Goal: Task Accomplishment & Management: Manage account settings

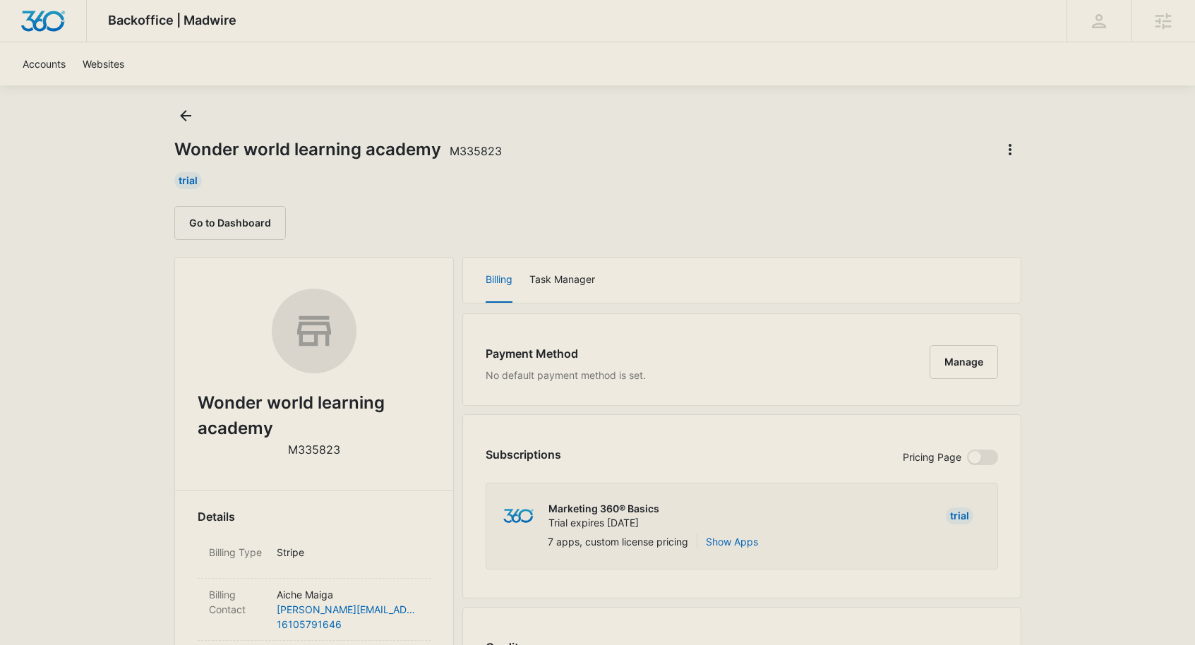
scroll to position [26, 0]
click at [257, 223] on button "Go to Dashboard" at bounding box center [229, 223] width 111 height 34
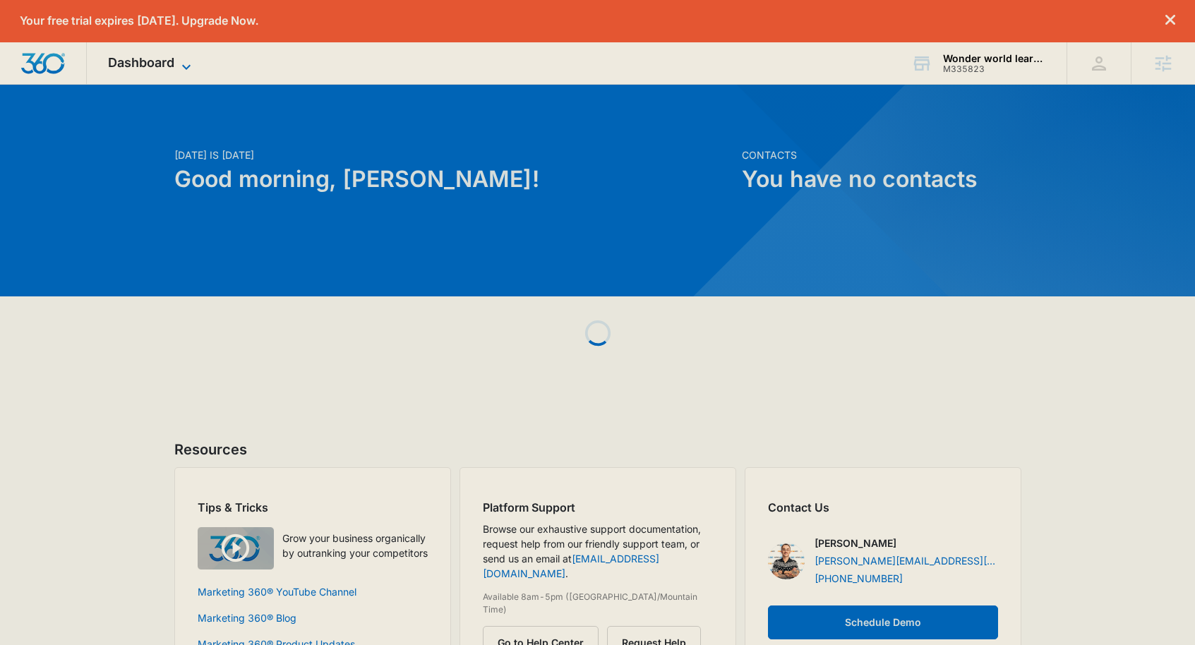
click at [164, 66] on span "Dashboard" at bounding box center [141, 62] width 66 height 15
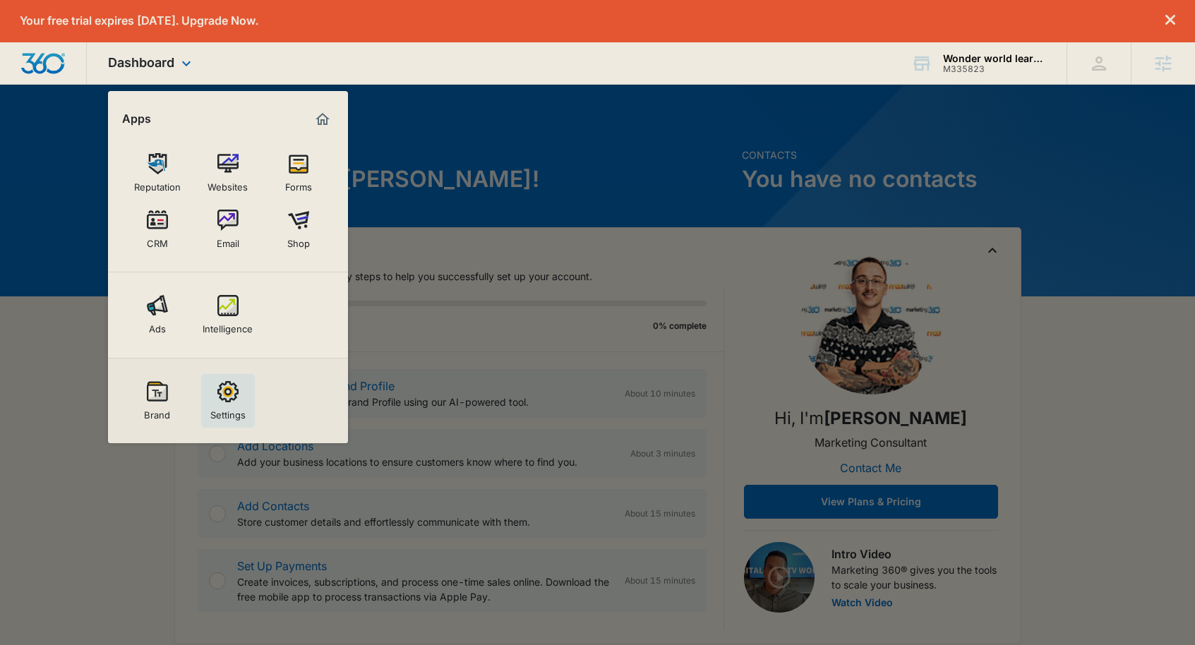
click at [234, 408] on div "Settings" at bounding box center [227, 411] width 35 height 18
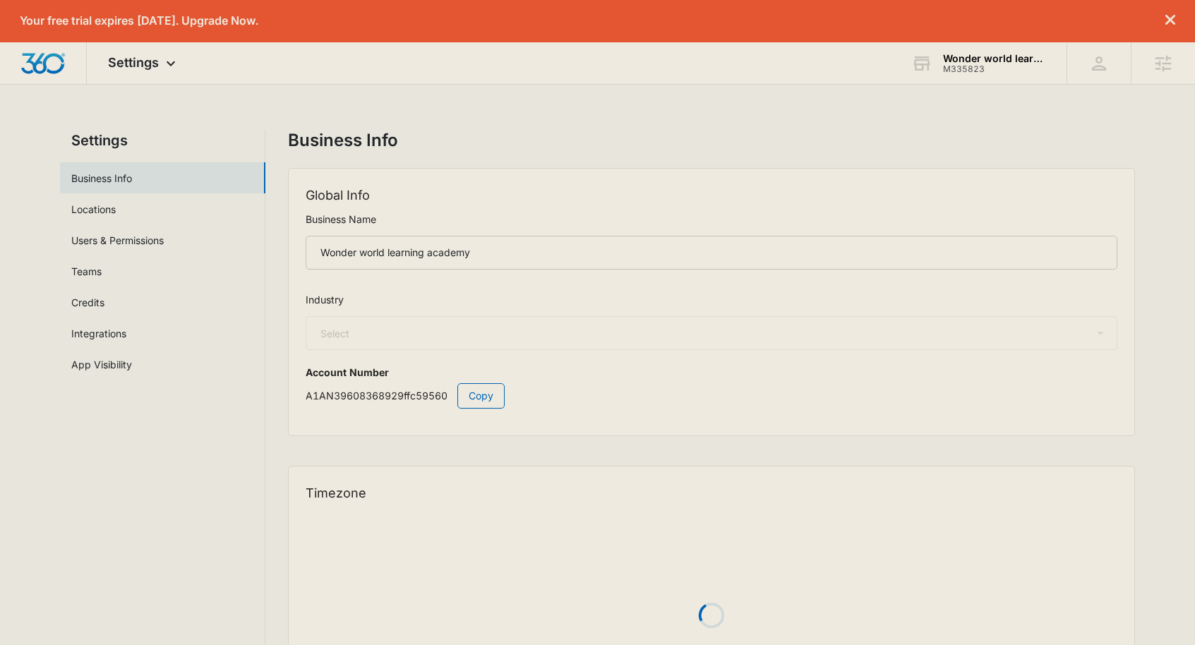
select select "26"
select select "US"
select select "America/New_York"
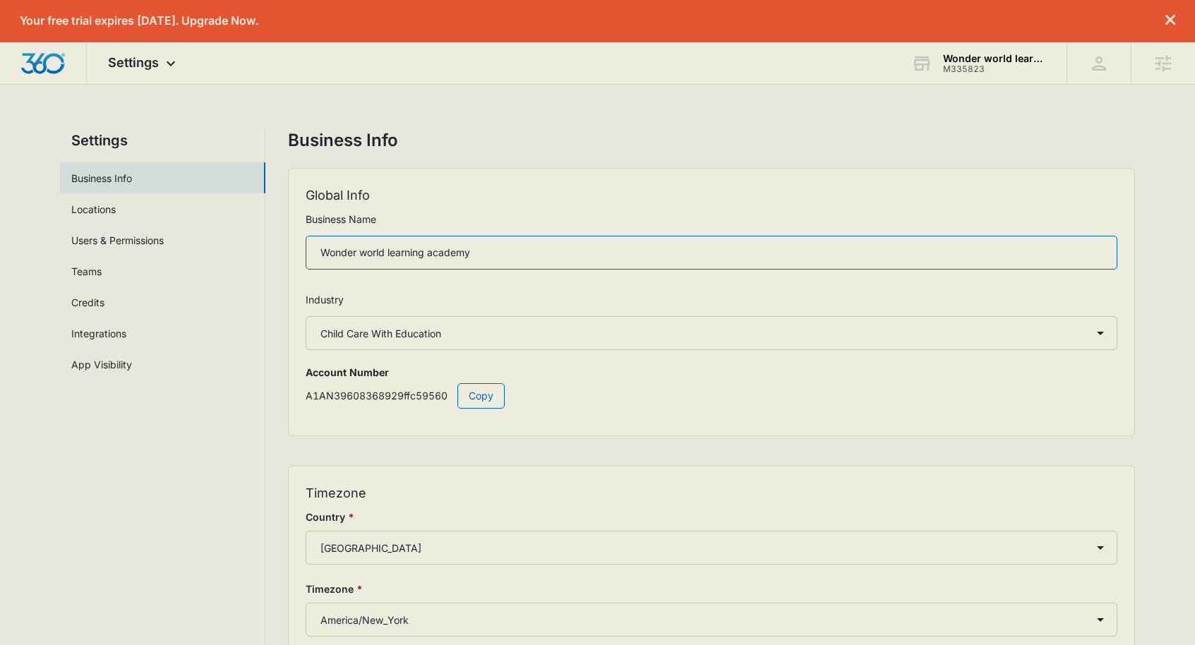
drag, startPoint x: 496, startPoint y: 246, endPoint x: 294, endPoint y: 248, distance: 201.8
click at [294, 248] on div "Global Info Business Name Wonder world learning academy Industry Select Account…" at bounding box center [711, 302] width 845 height 267
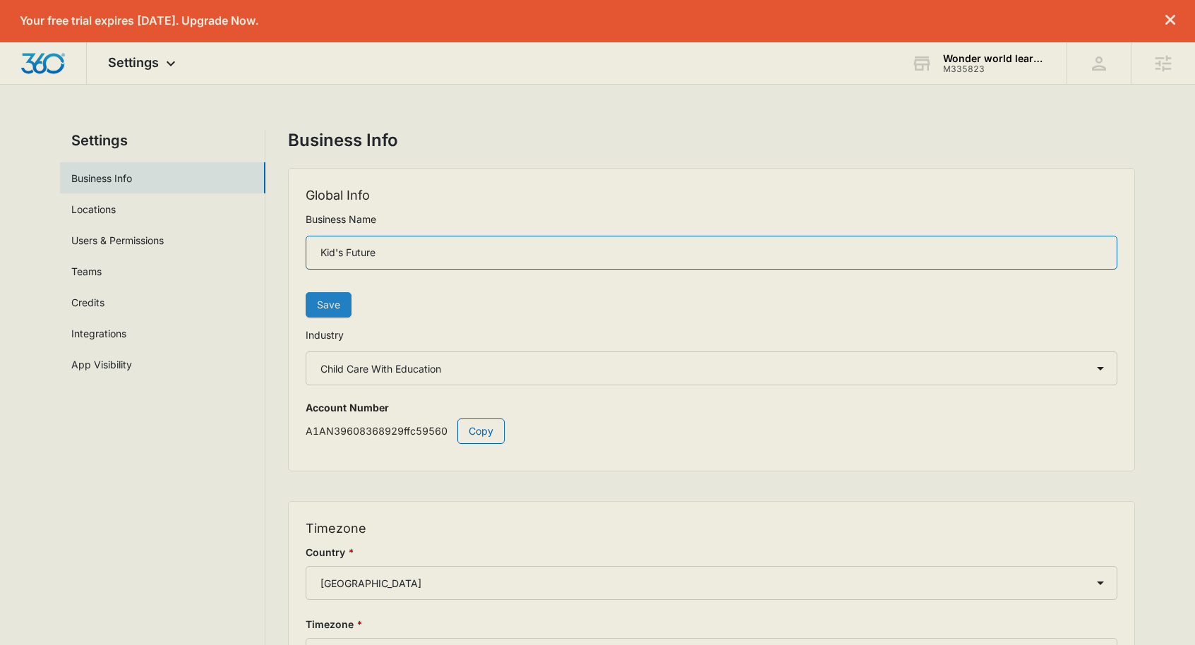
type input "Kid's Future"
click at [324, 300] on span "Save" at bounding box center [328, 305] width 23 height 16
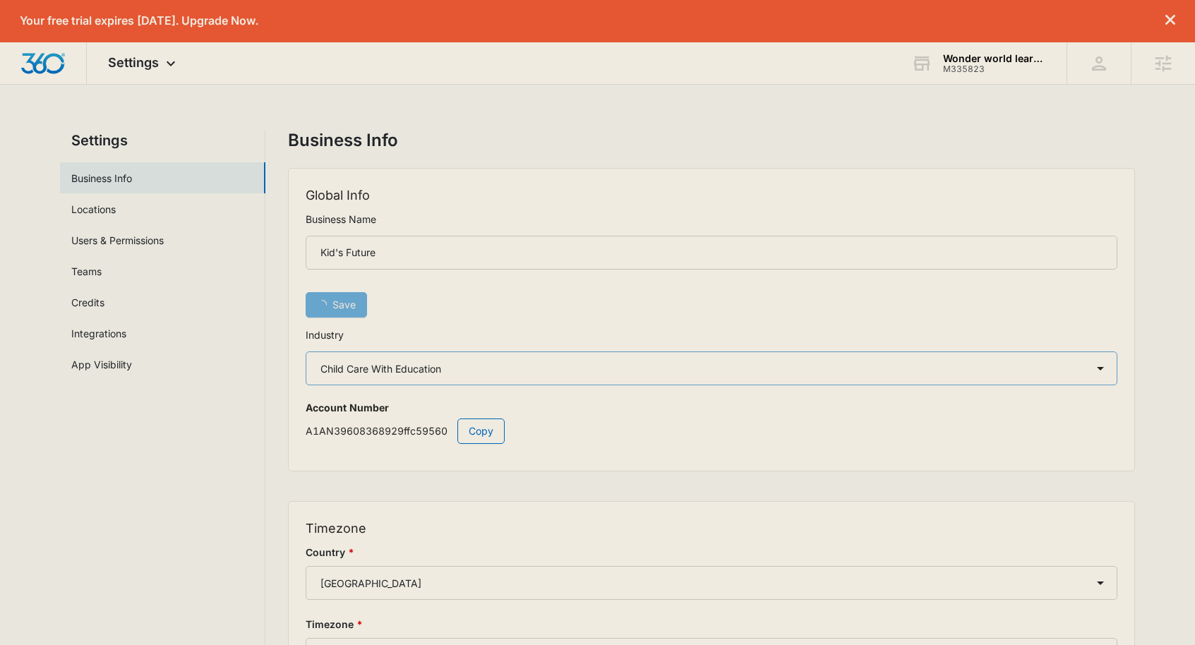
scroll to position [163, 0]
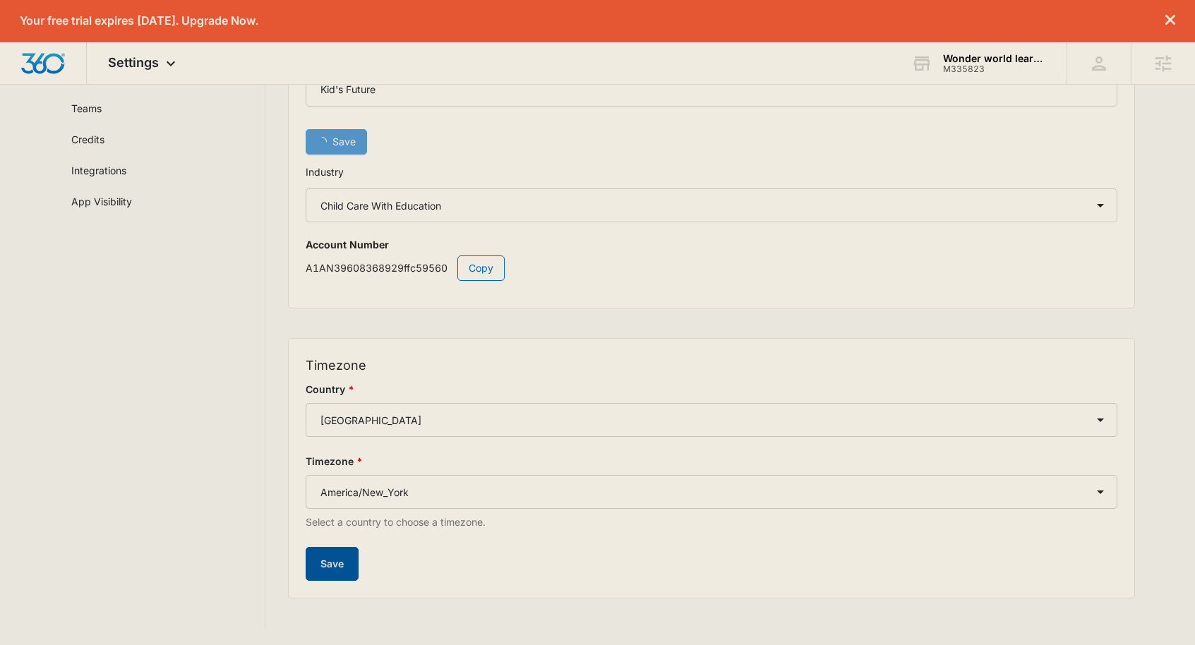
click at [336, 561] on button "Save" at bounding box center [332, 564] width 53 height 34
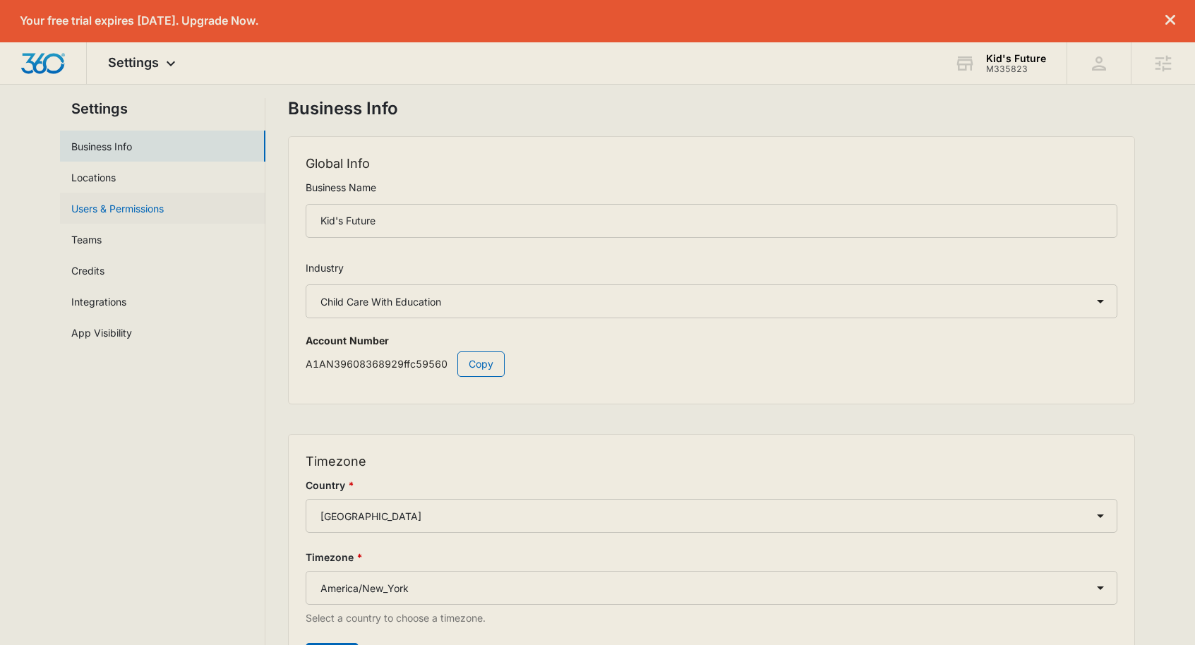
scroll to position [0, 0]
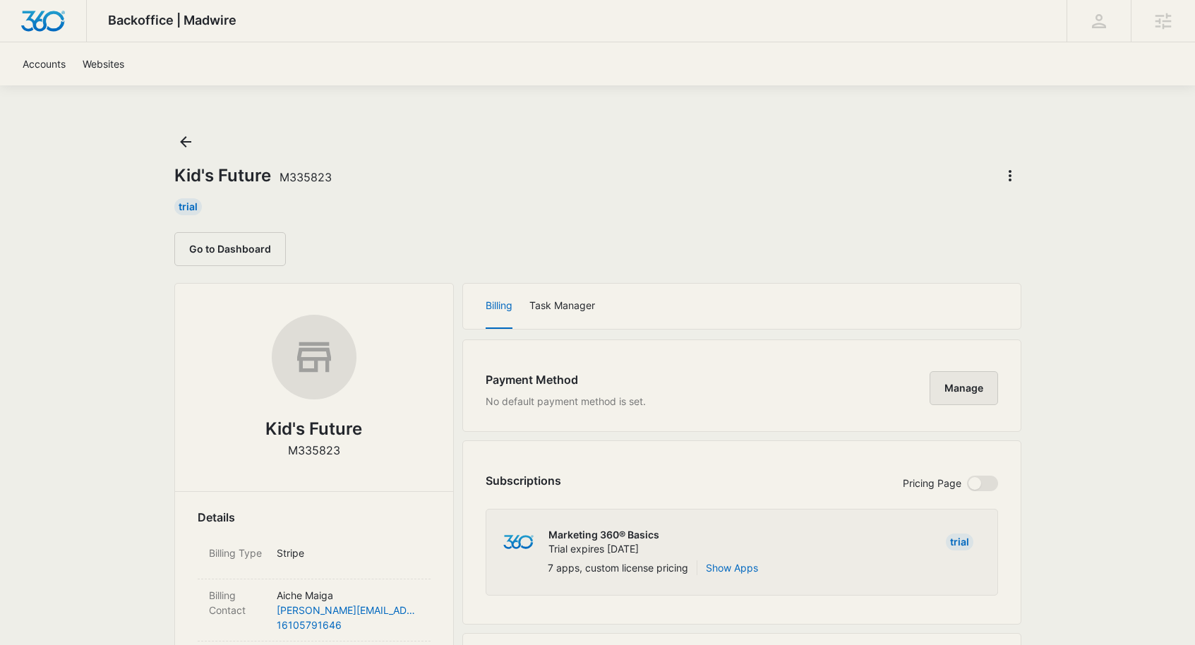
click at [981, 380] on button "Manage" at bounding box center [963, 388] width 68 height 34
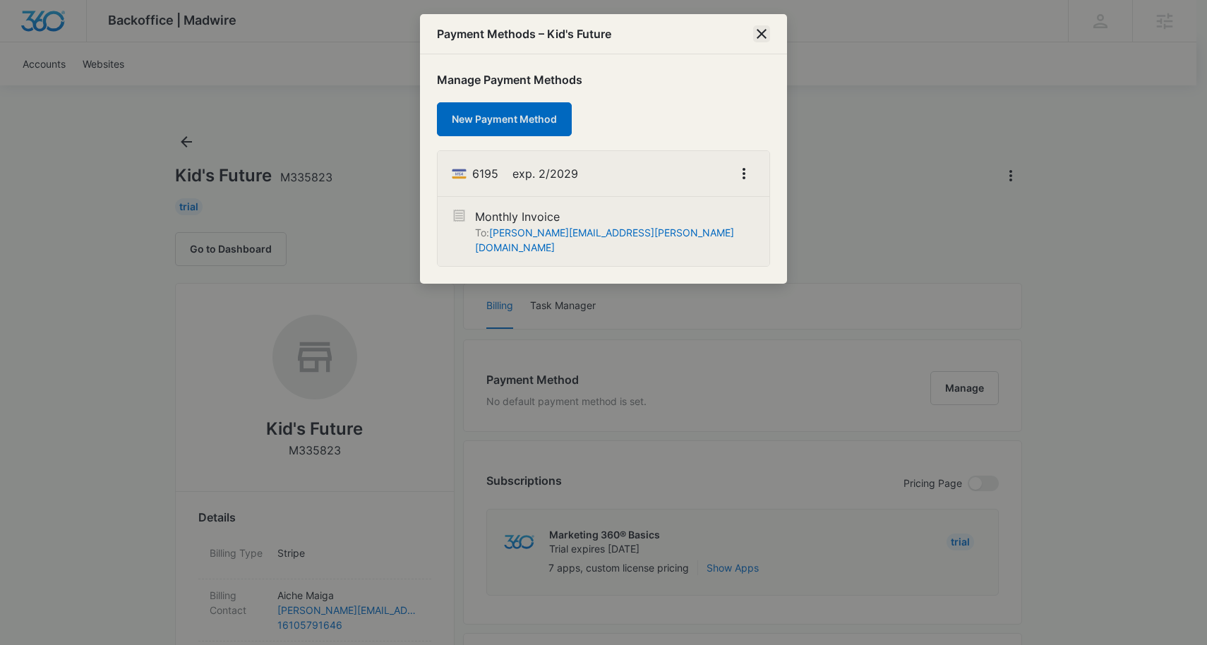
click at [762, 30] on icon "close" at bounding box center [761, 33] width 17 height 17
